Goal: Check status: Check status

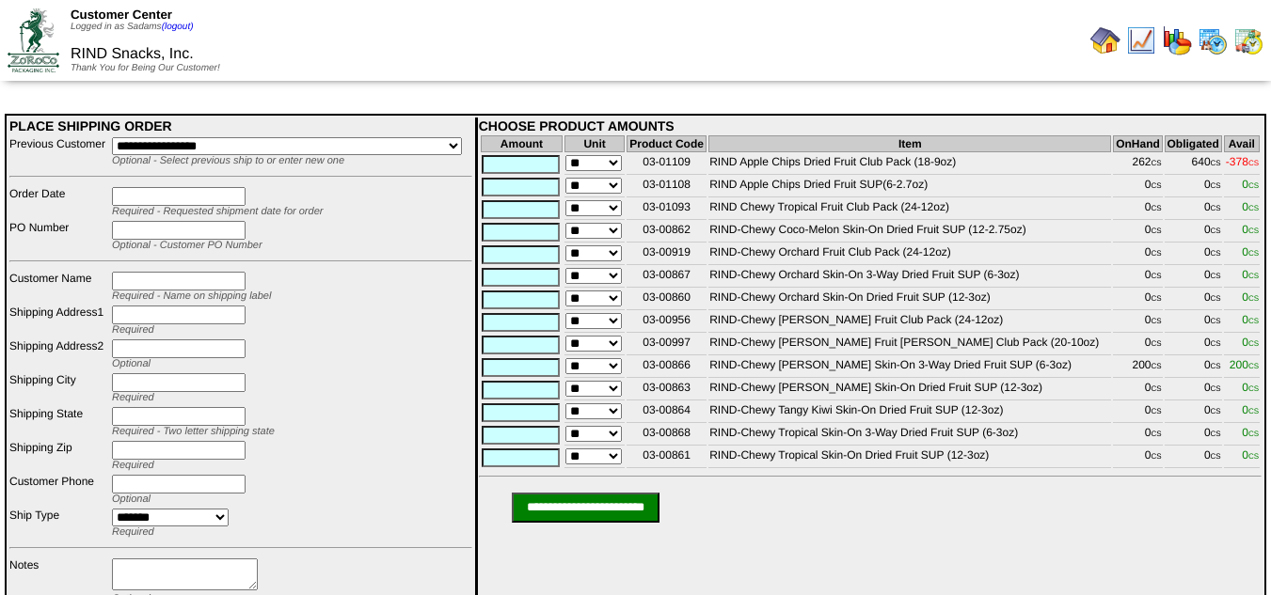
click at [1113, 46] on img at bounding box center [1105, 40] width 30 height 30
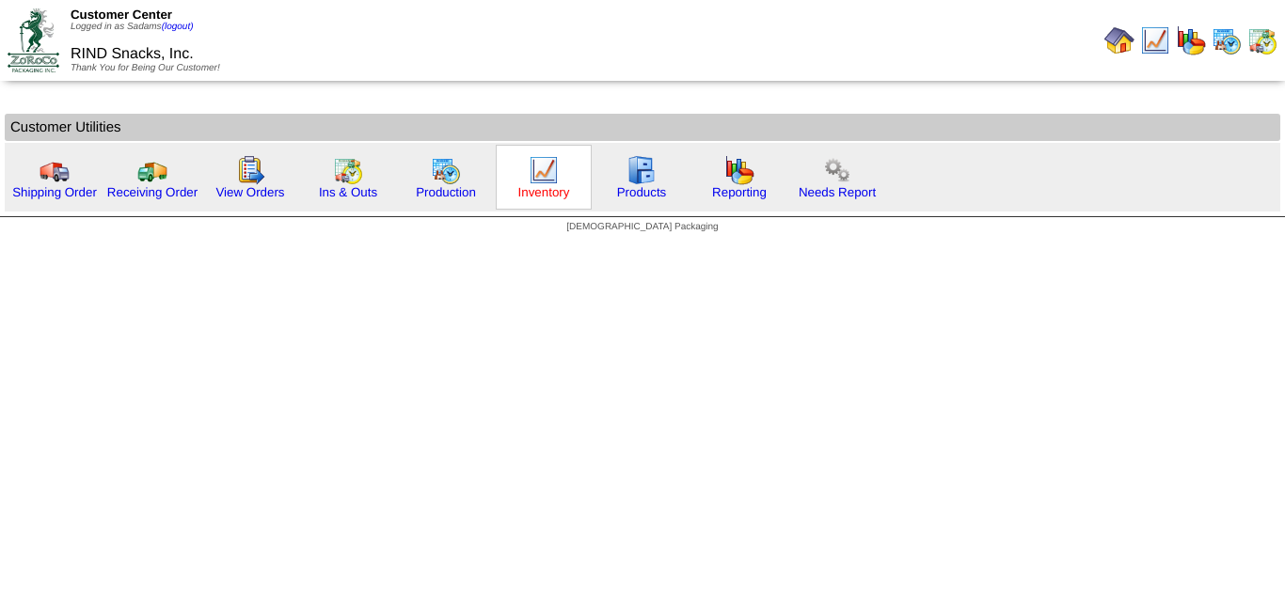
click at [557, 198] on link "Inventory" at bounding box center [544, 192] width 52 height 14
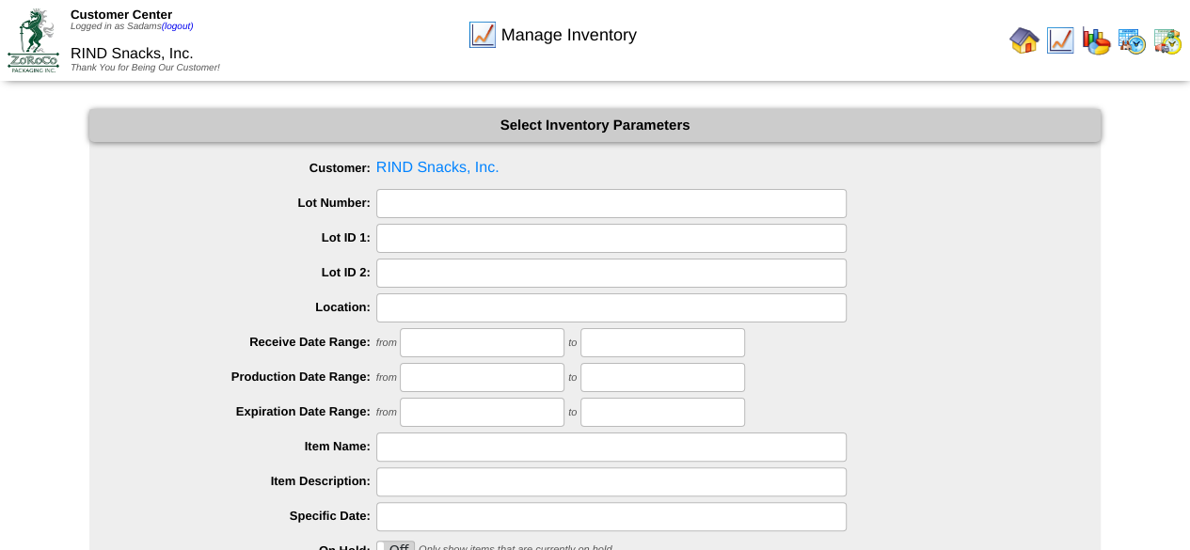
click at [1027, 46] on img at bounding box center [1024, 40] width 30 height 30
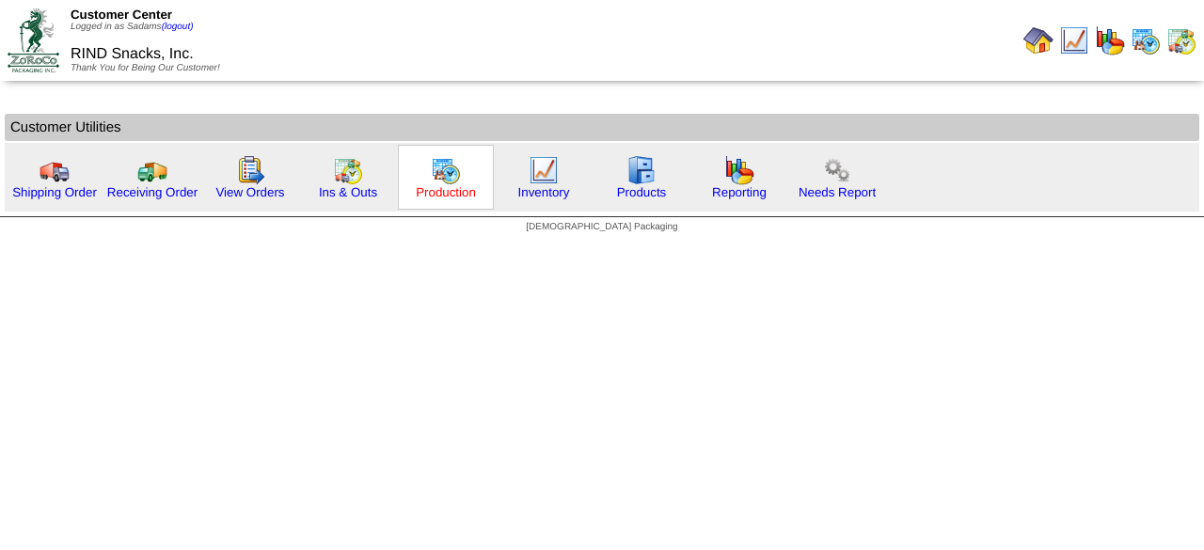
click at [454, 186] on link "Production" at bounding box center [446, 192] width 60 height 14
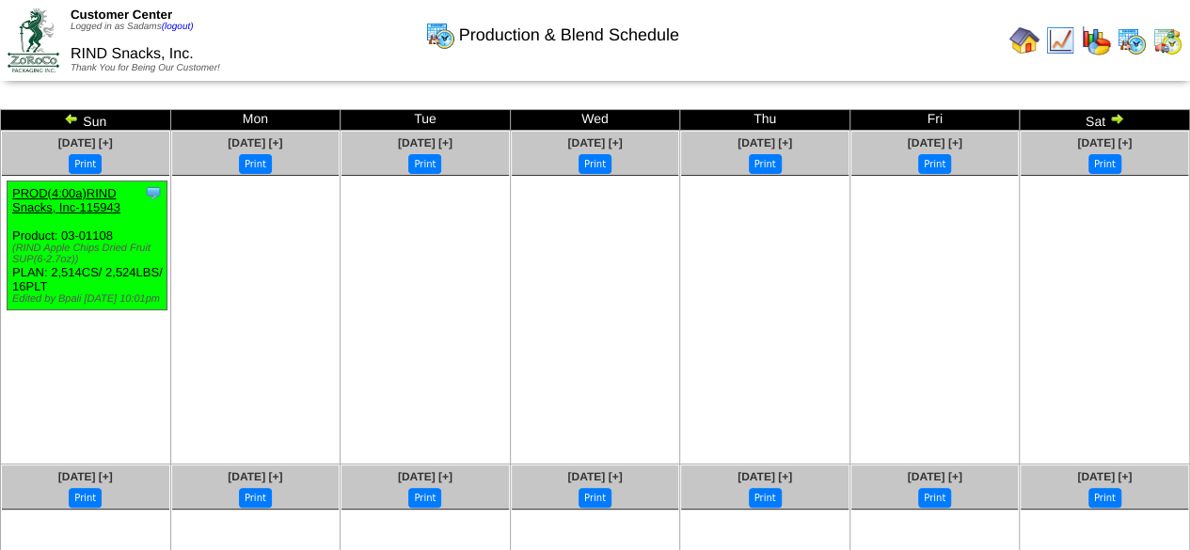
click at [73, 119] on img at bounding box center [71, 118] width 15 height 15
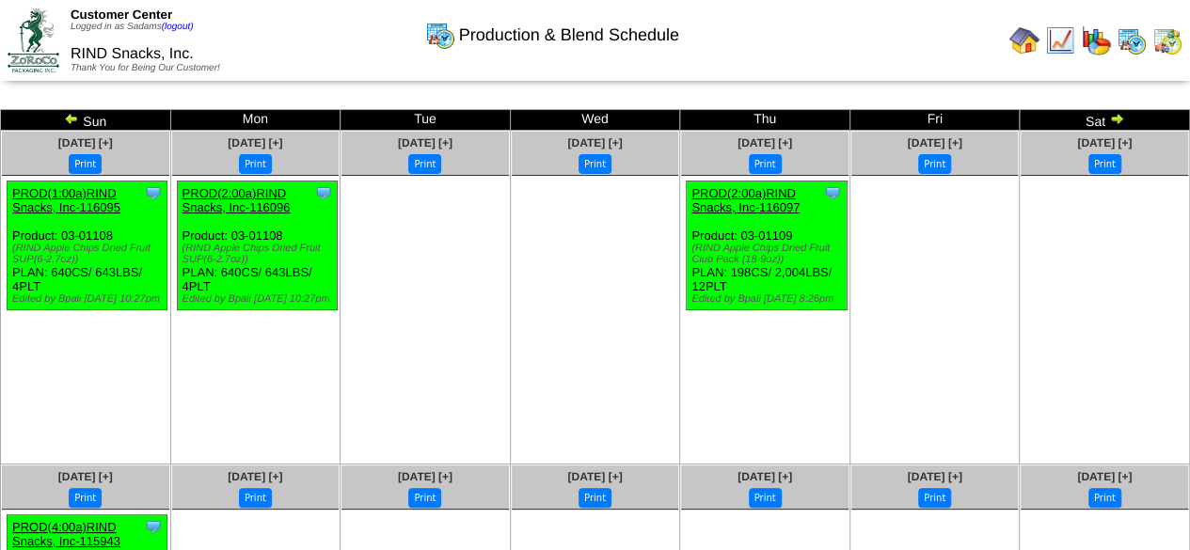
click at [73, 119] on img at bounding box center [71, 118] width 15 height 15
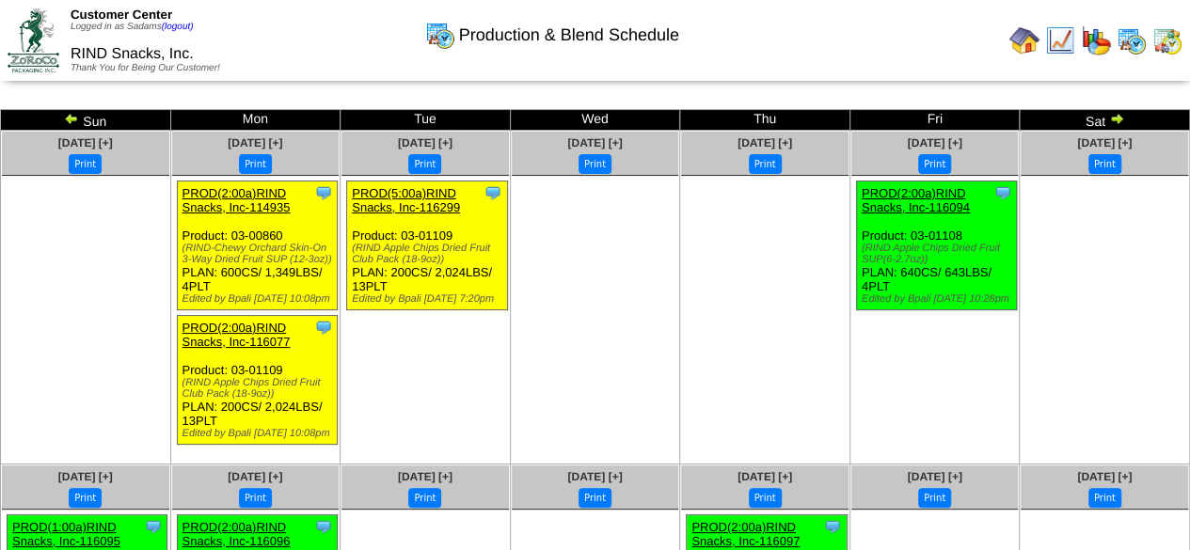
click at [72, 114] on img at bounding box center [71, 118] width 15 height 15
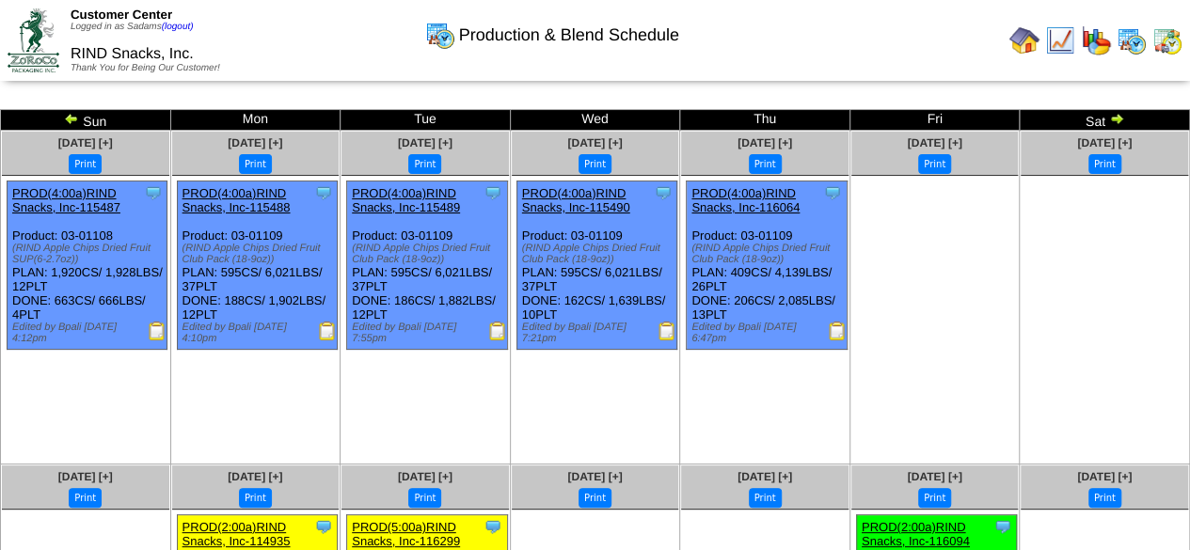
click at [69, 118] on img at bounding box center [71, 118] width 15 height 15
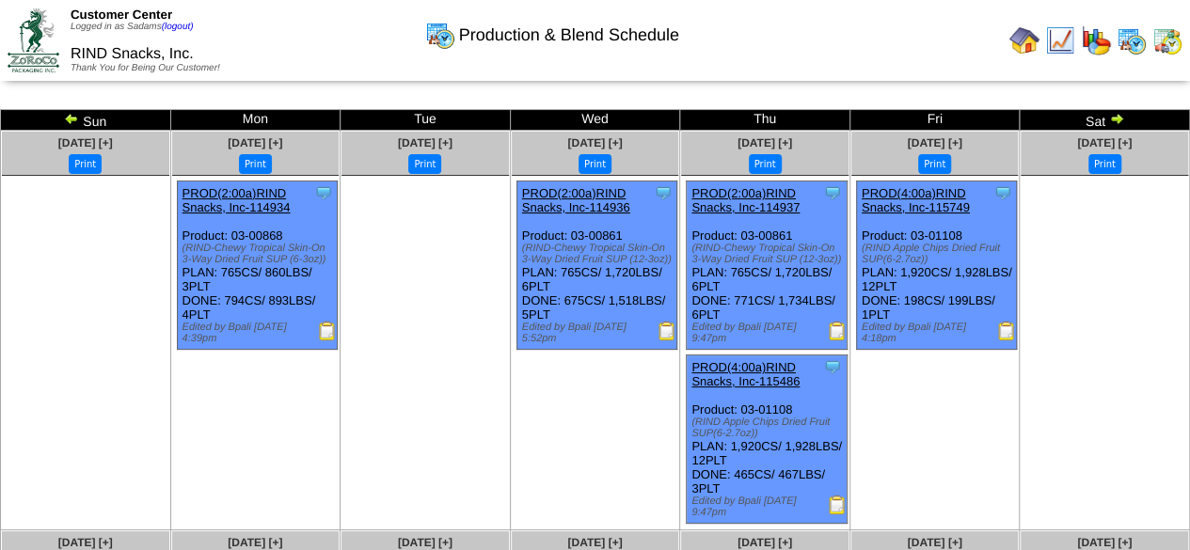
click at [71, 115] on img at bounding box center [71, 118] width 15 height 15
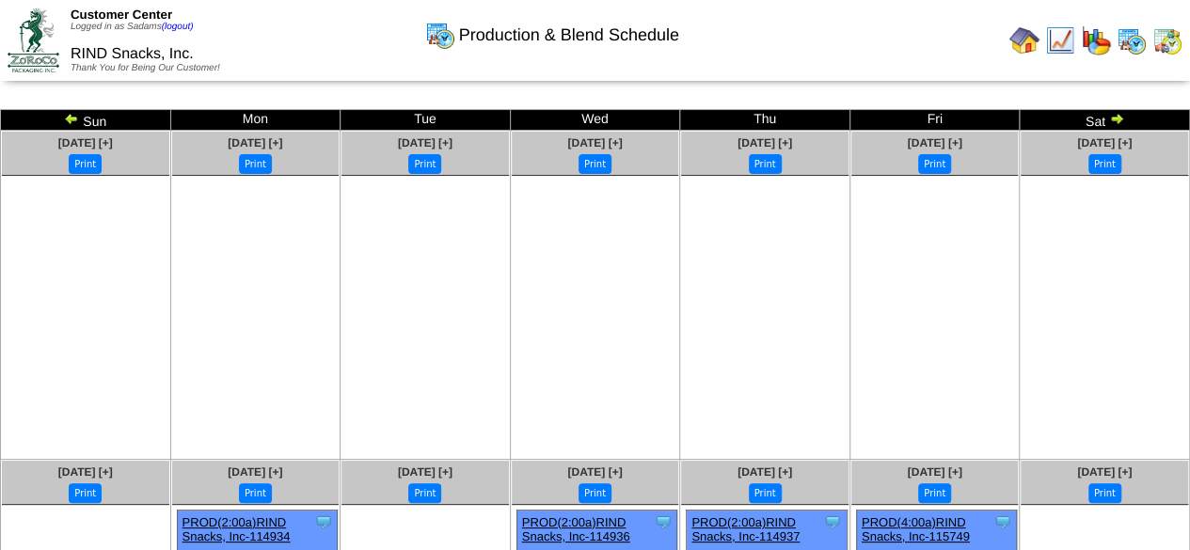
click at [70, 116] on img at bounding box center [71, 118] width 15 height 15
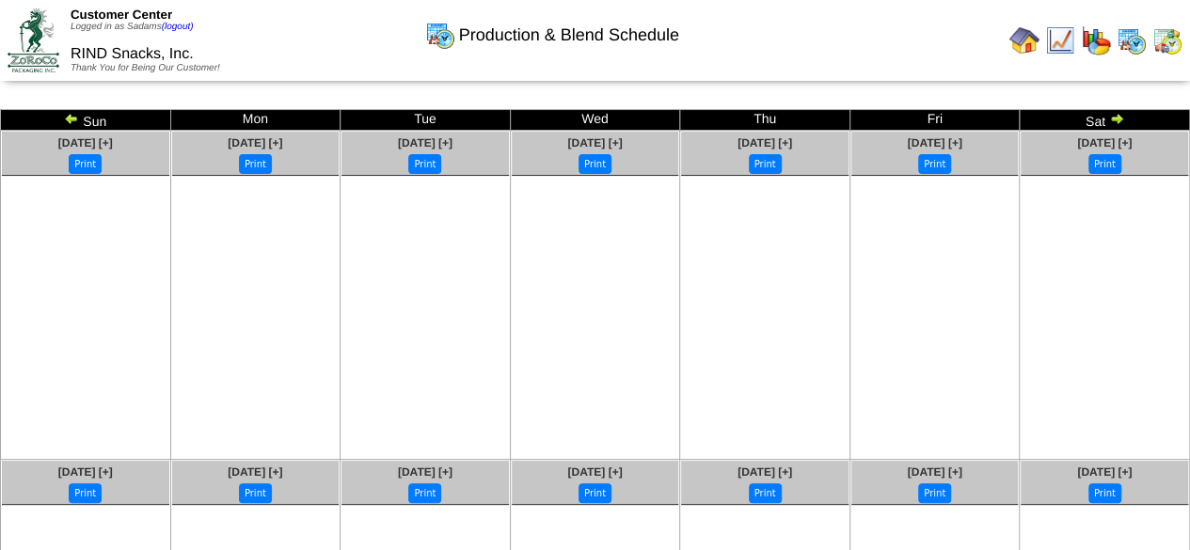
click at [68, 117] on img at bounding box center [71, 118] width 15 height 15
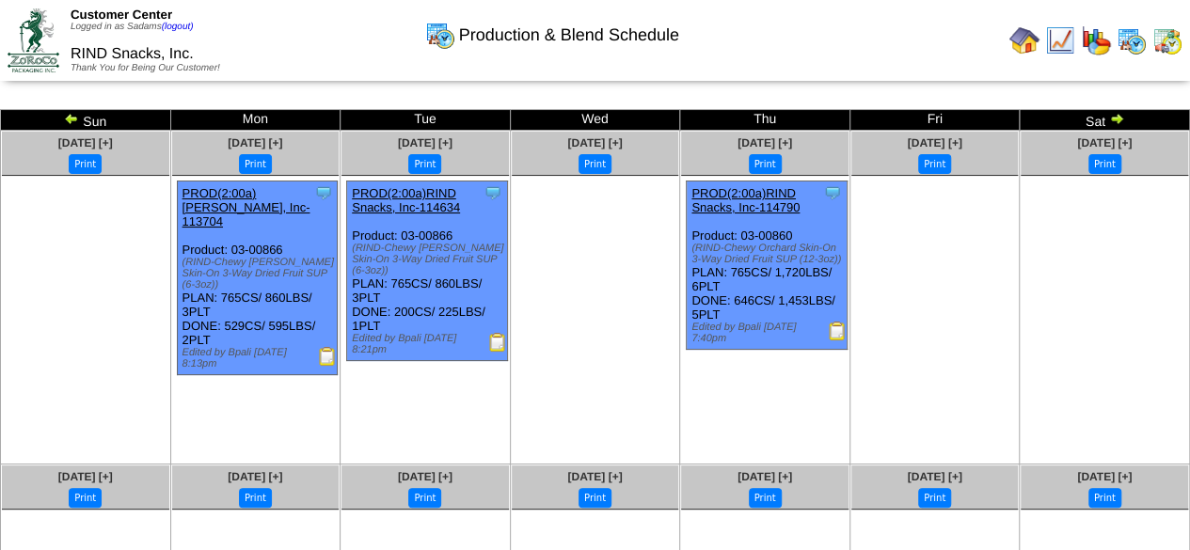
click at [1115, 120] on img at bounding box center [1116, 118] width 15 height 15
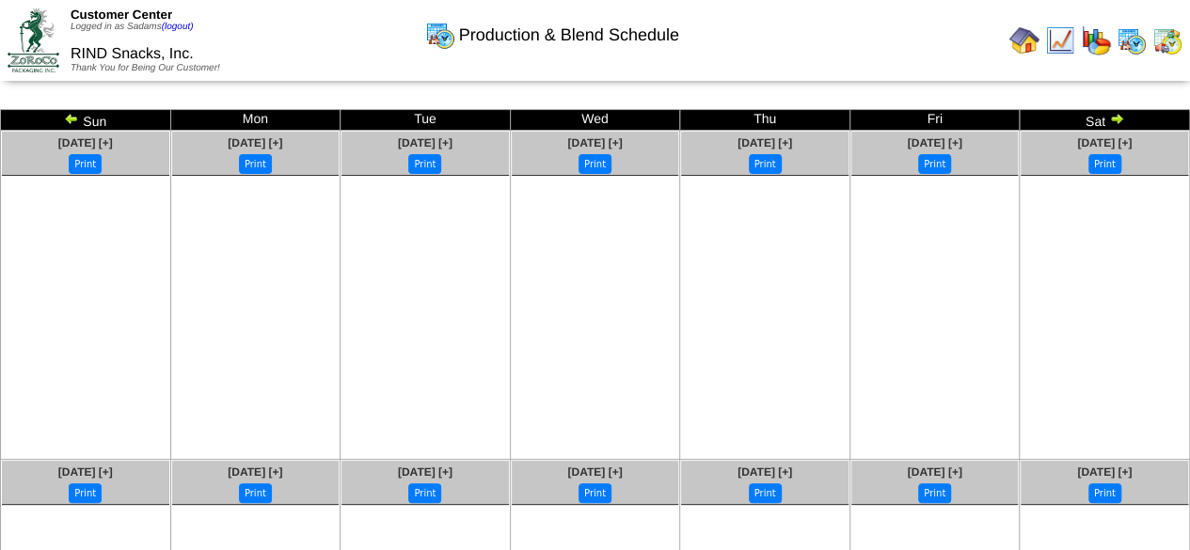
click at [1119, 119] on img at bounding box center [1116, 118] width 15 height 15
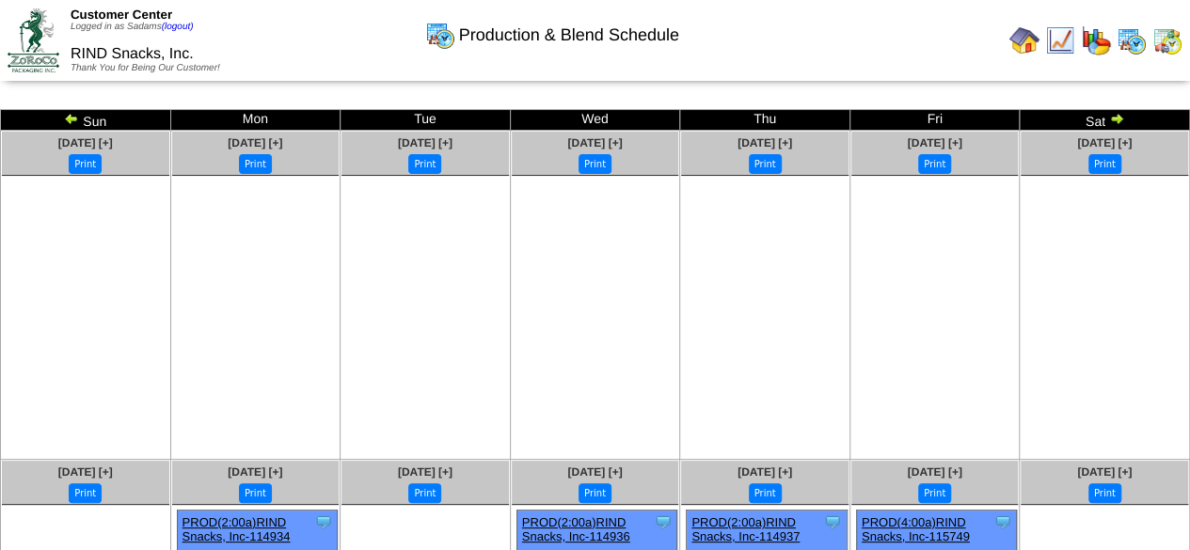
click at [1113, 116] on img at bounding box center [1116, 118] width 15 height 15
